Goal: Download file/media

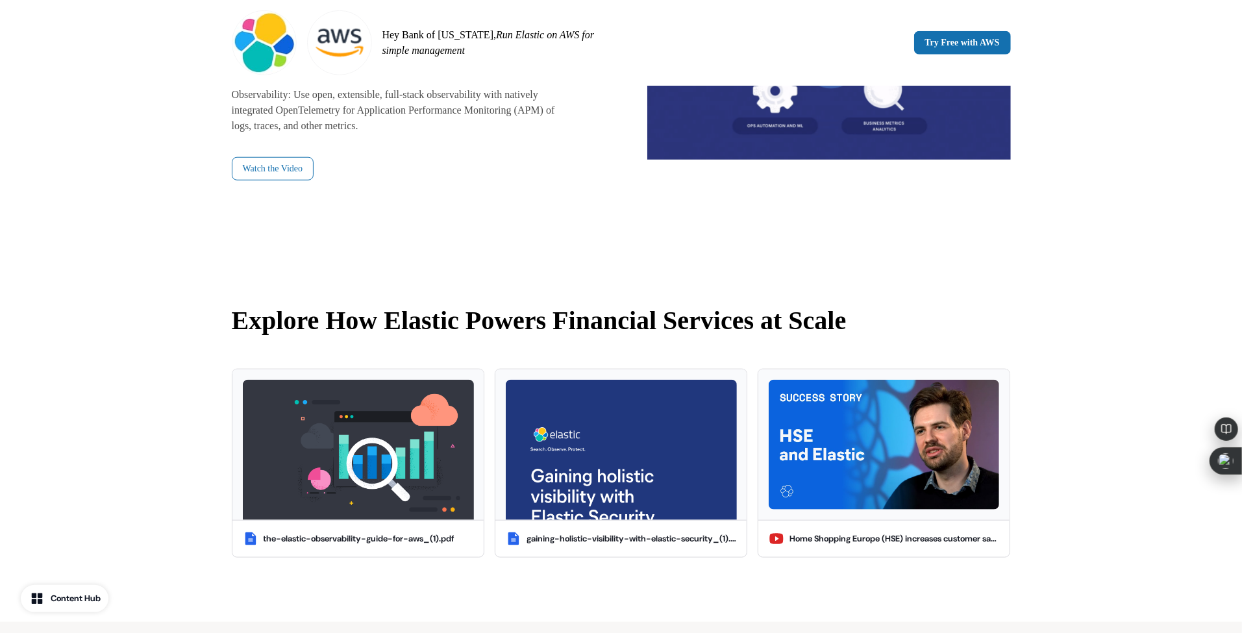
scroll to position [952, 0]
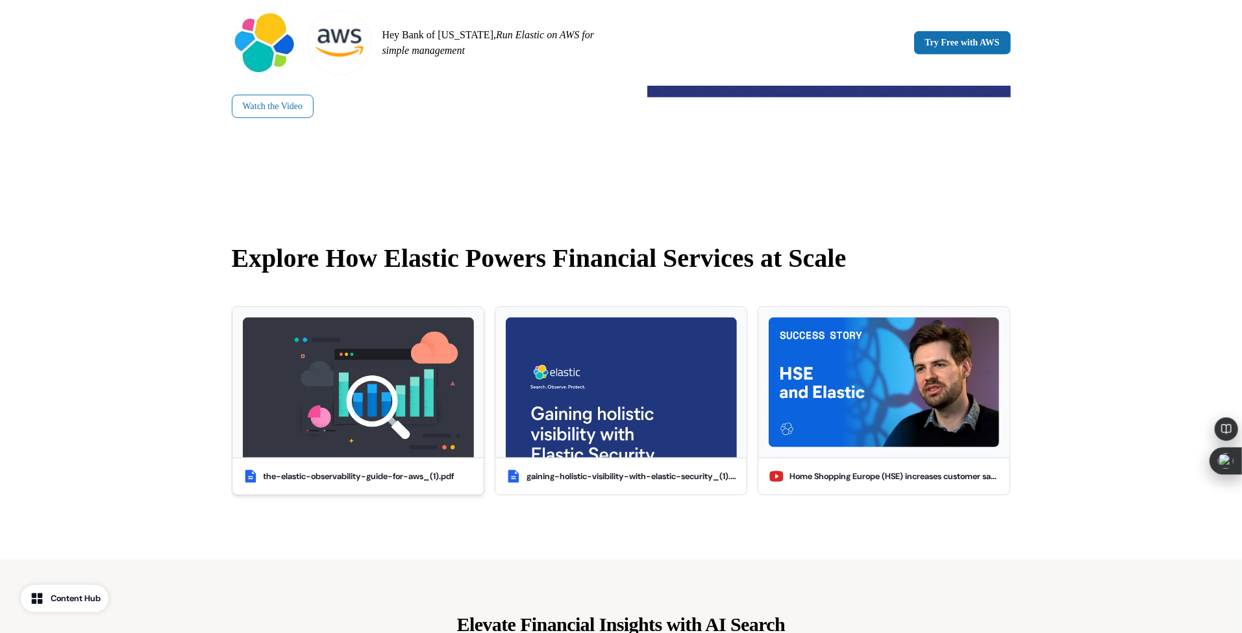
click at [349, 482] on div "the-elastic-observability-guide-for-aws_(1).pdf" at bounding box center [357, 476] width 251 height 36
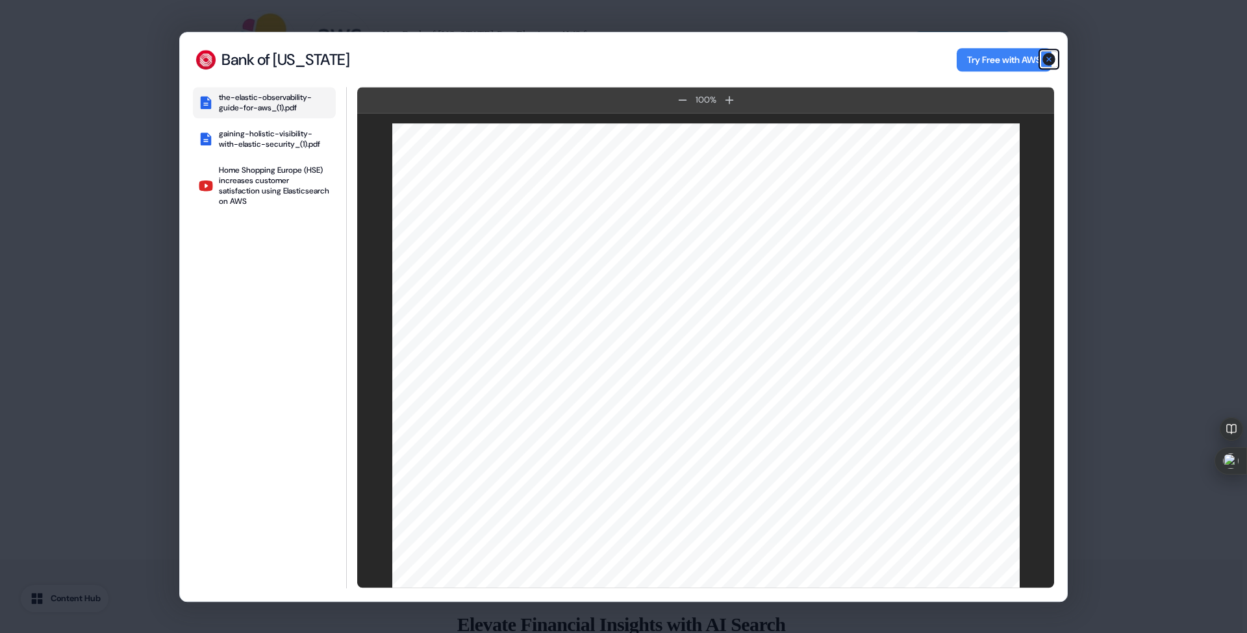
click at [1049, 60] on icon "button" at bounding box center [1049, 59] width 16 height 16
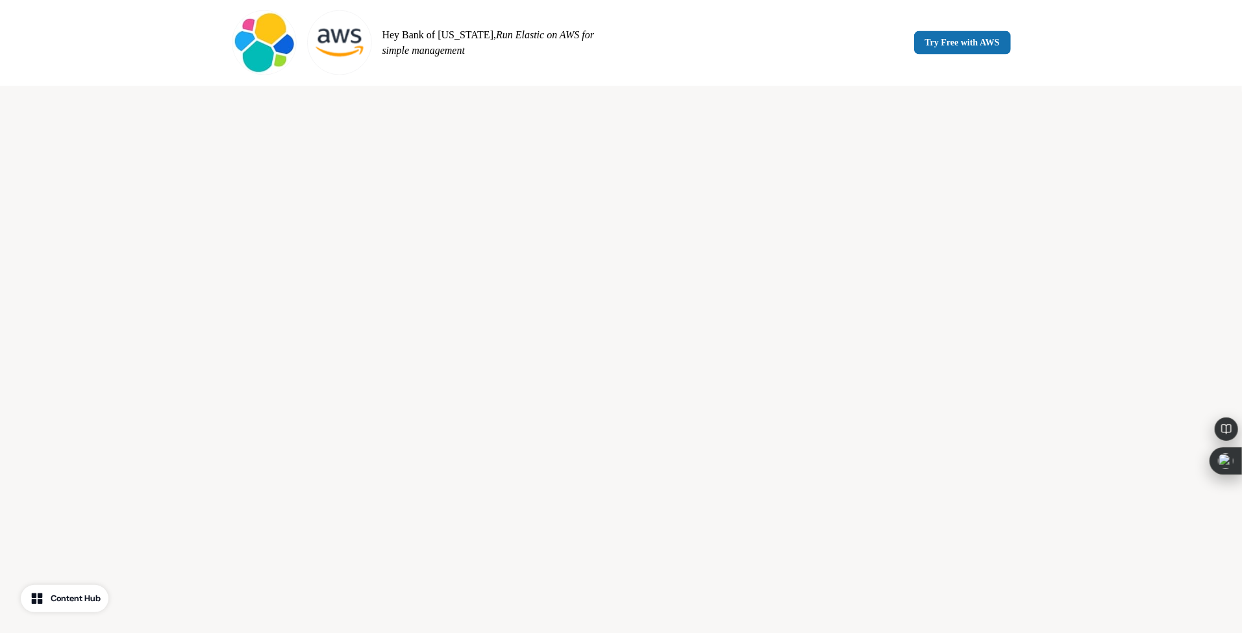
scroll to position [1645, 0]
